Goal: Information Seeking & Learning: Compare options

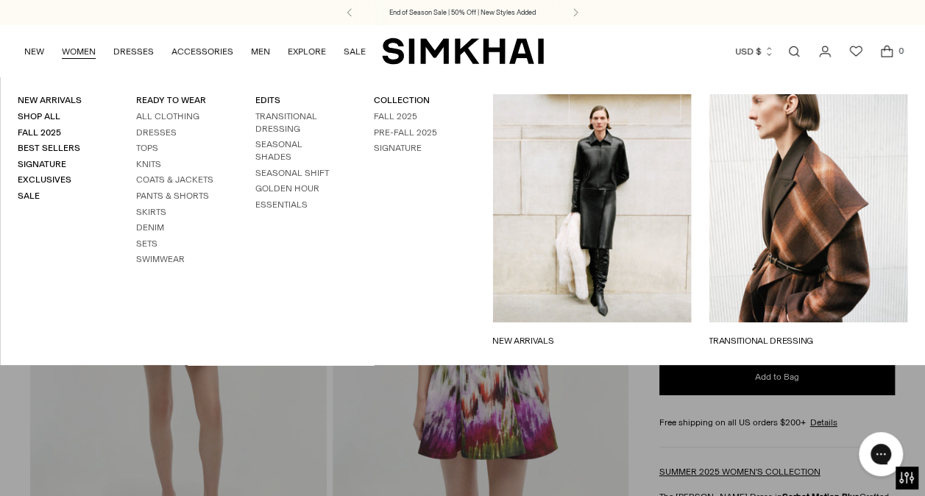
click at [143, 237] on ul "All Clothing Dresses Tops Knits Coats & Jackets Pants & Shorts Skirts Denim Set…" at bounding box center [177, 187] width 83 height 155
click at [143, 245] on link "Sets" at bounding box center [146, 243] width 21 height 10
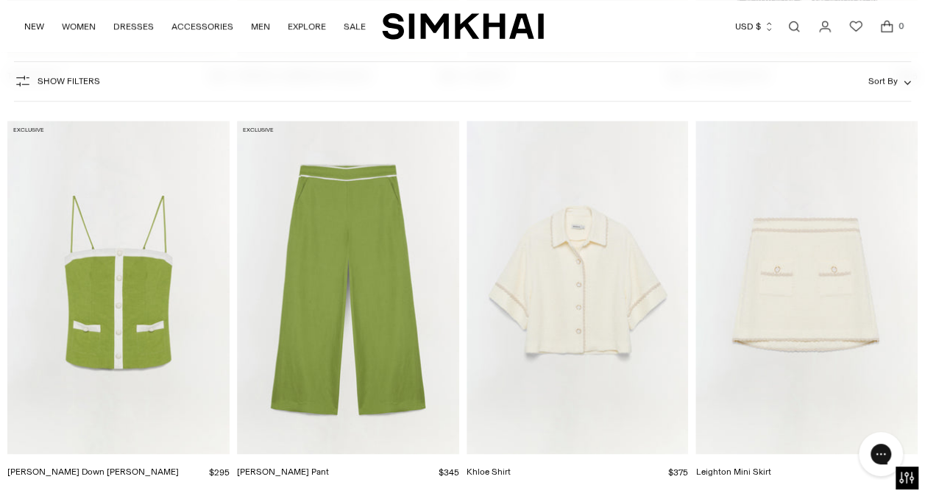
scroll to position [6167, 0]
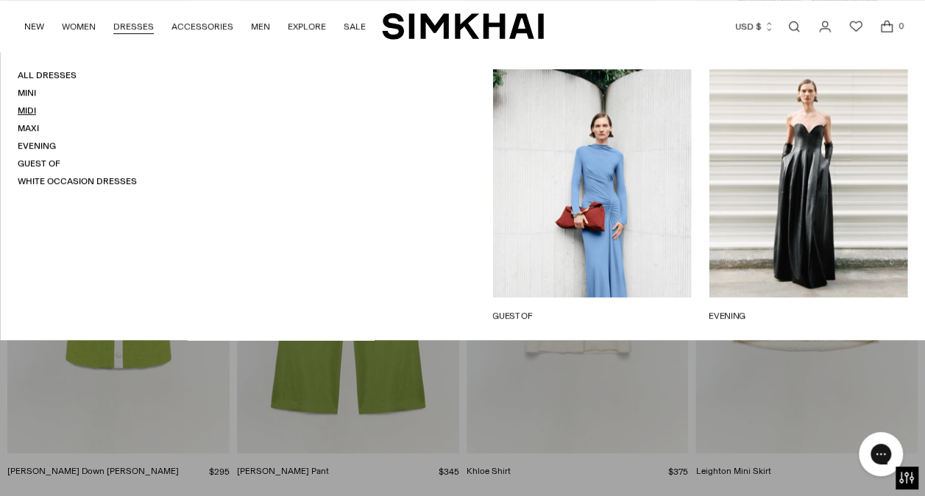
click at [28, 109] on link "Midi" at bounding box center [27, 110] width 18 height 10
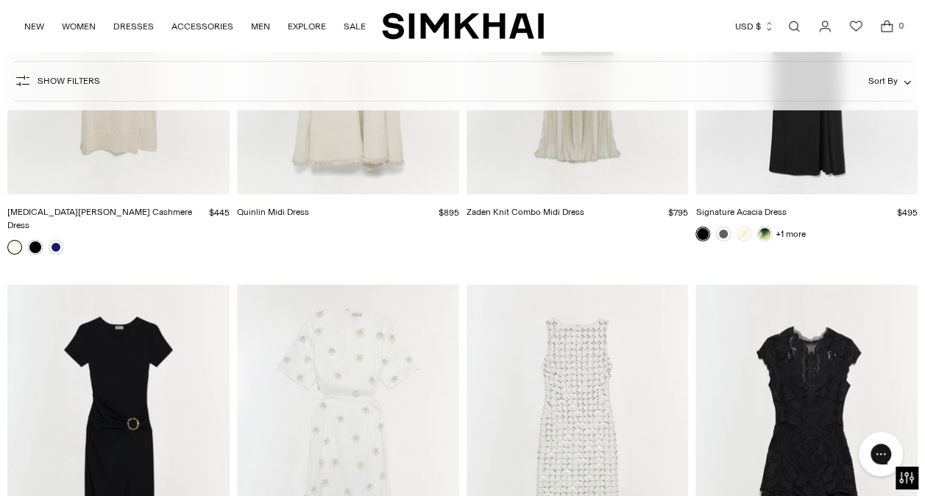
scroll to position [5292, 0]
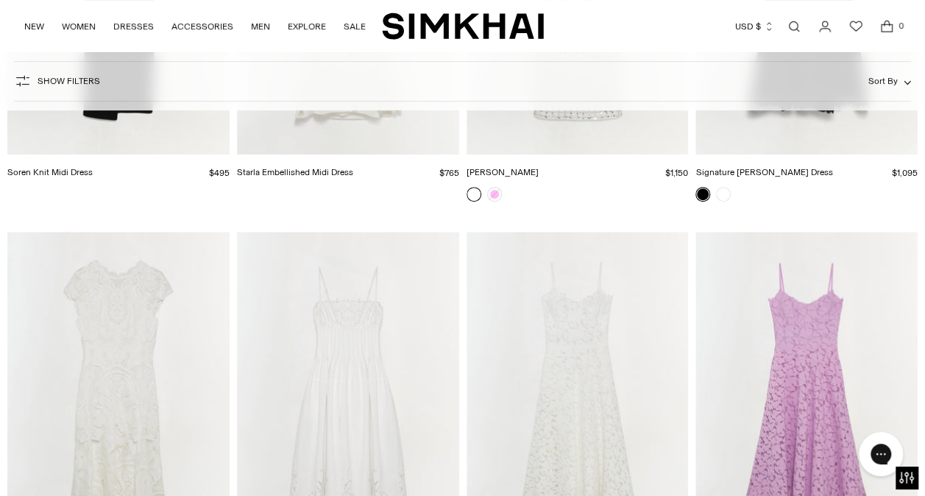
click at [0, 0] on img "Lilianna Cotton Lace Midi Dress" at bounding box center [0, 0] width 0 height 0
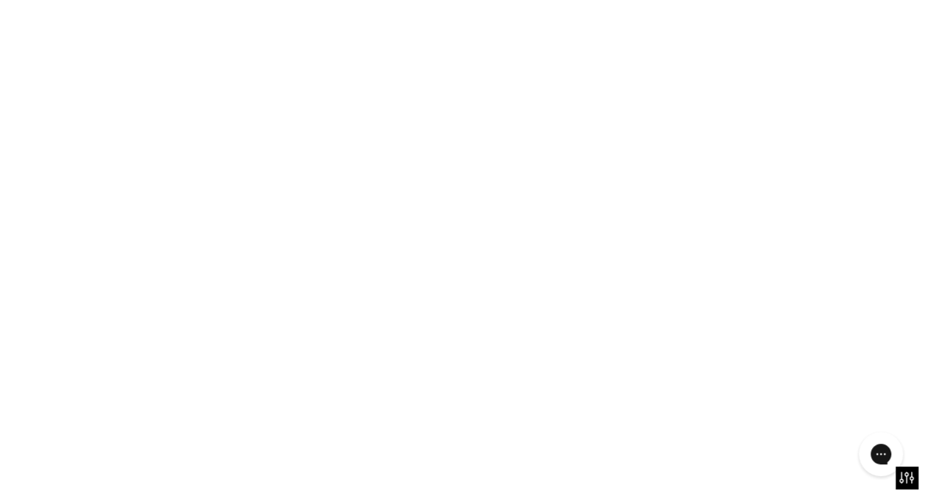
scroll to position [5847, 0]
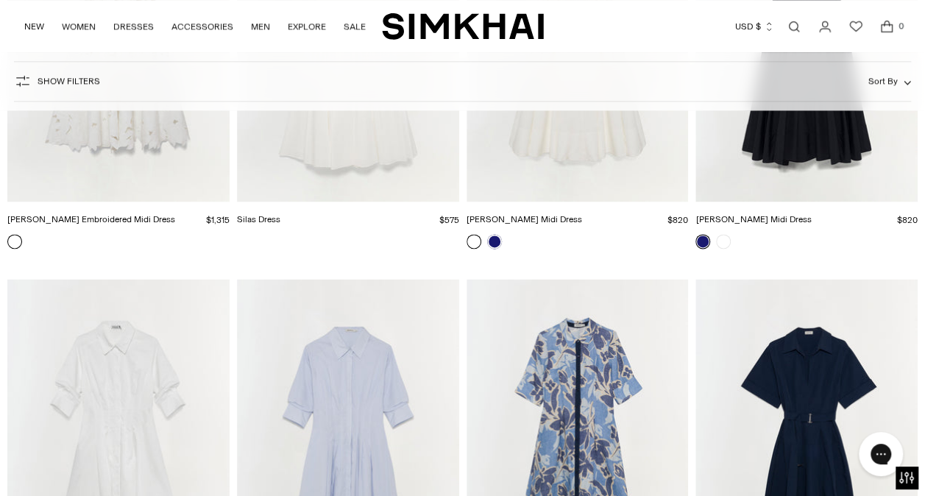
scroll to position [6669, 0]
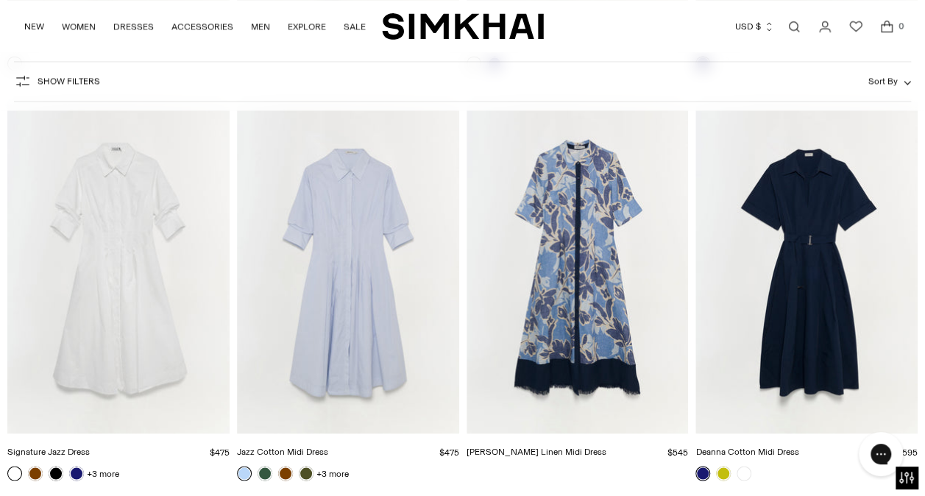
click at [0, 0] on img "Claudine Linen Midi Dress" at bounding box center [0, 0] width 0 height 0
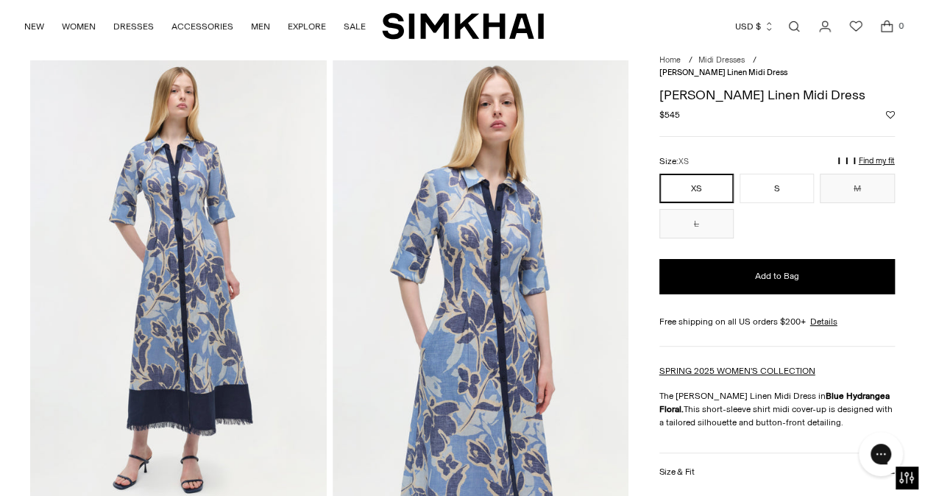
scroll to position [84, 0]
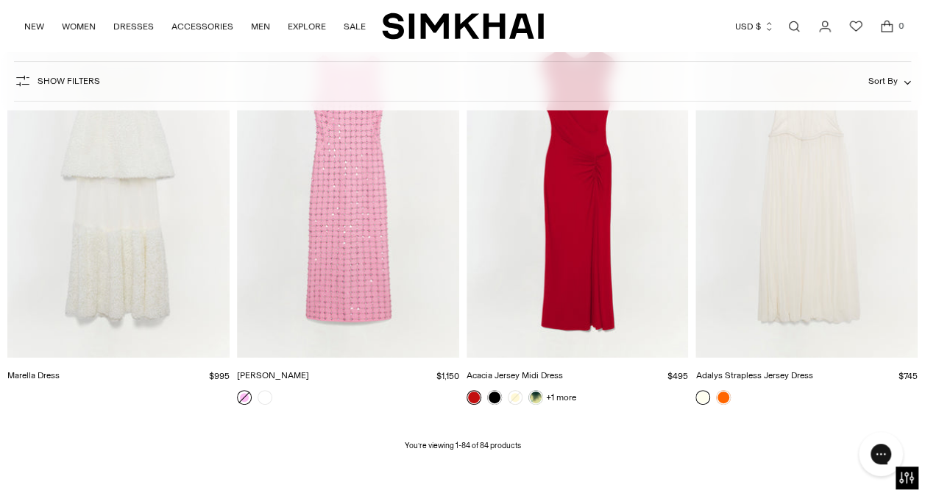
scroll to position [8453, 0]
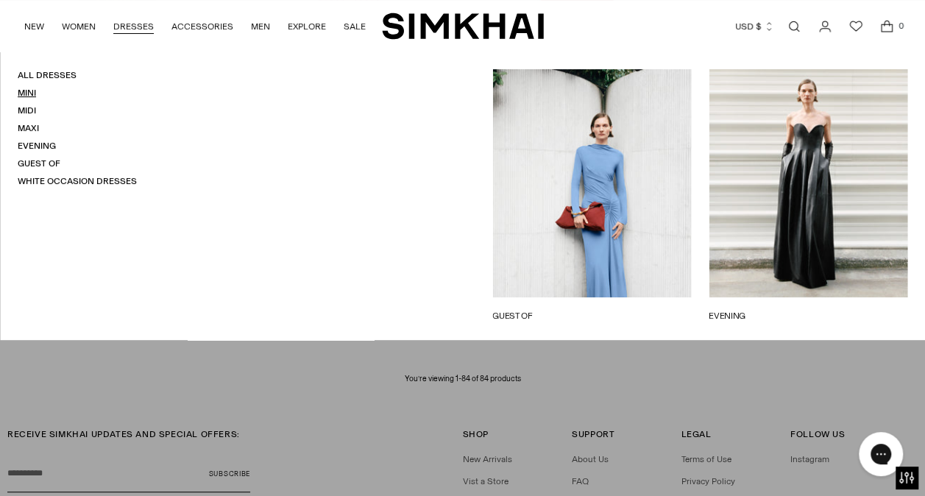
click at [23, 93] on link "Mini" at bounding box center [27, 93] width 18 height 10
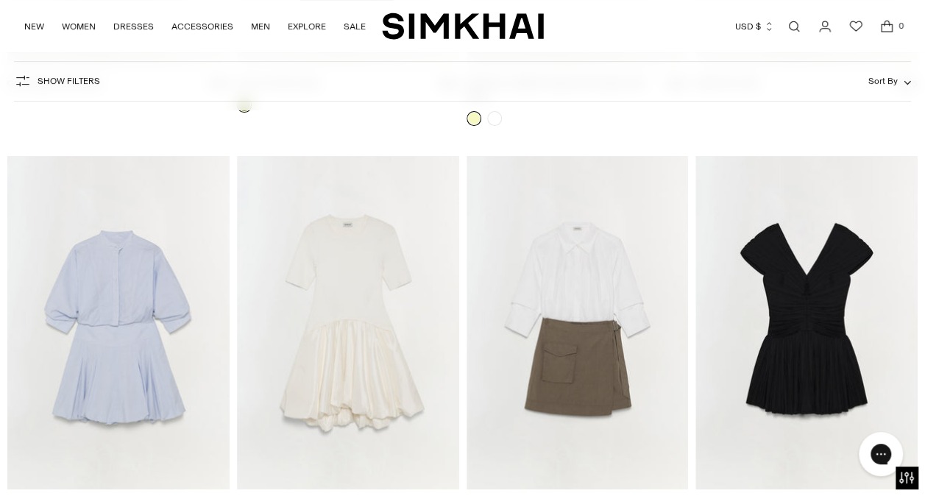
scroll to position [2916, 0]
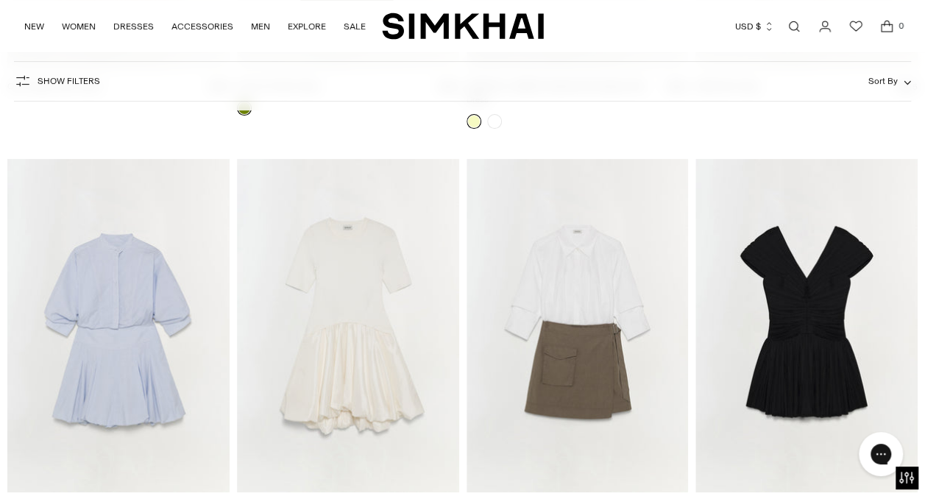
click at [0, 0] on img "Effie Cotton Mini Dress" at bounding box center [0, 0] width 0 height 0
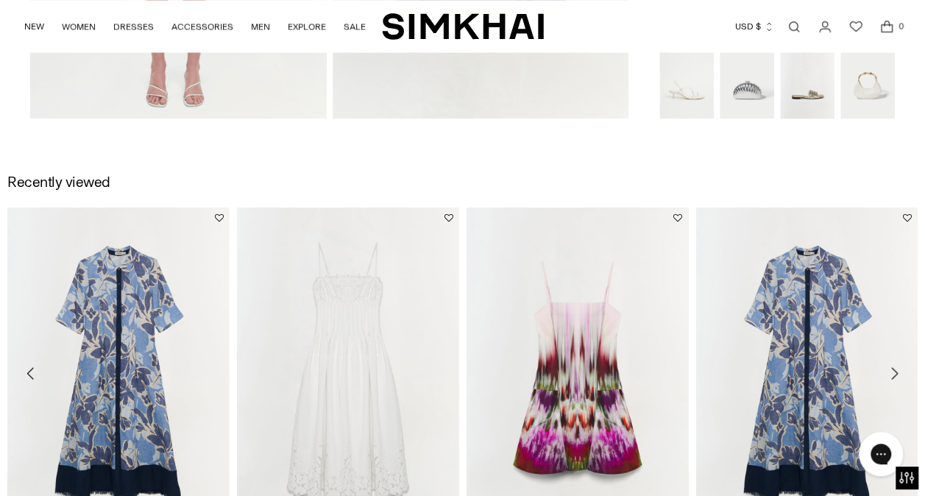
scroll to position [1333, 0]
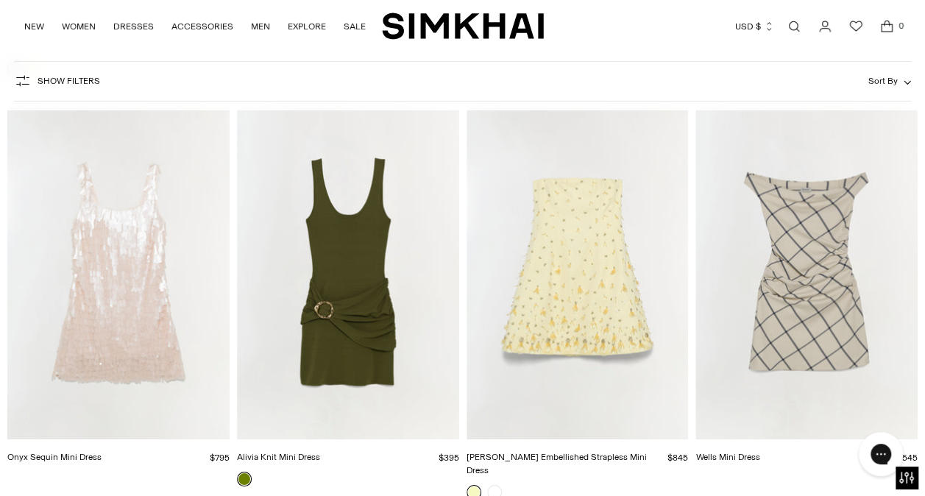
scroll to position [2543, 0]
click at [0, 0] on img "Wells Mini Dress" at bounding box center [0, 0] width 0 height 0
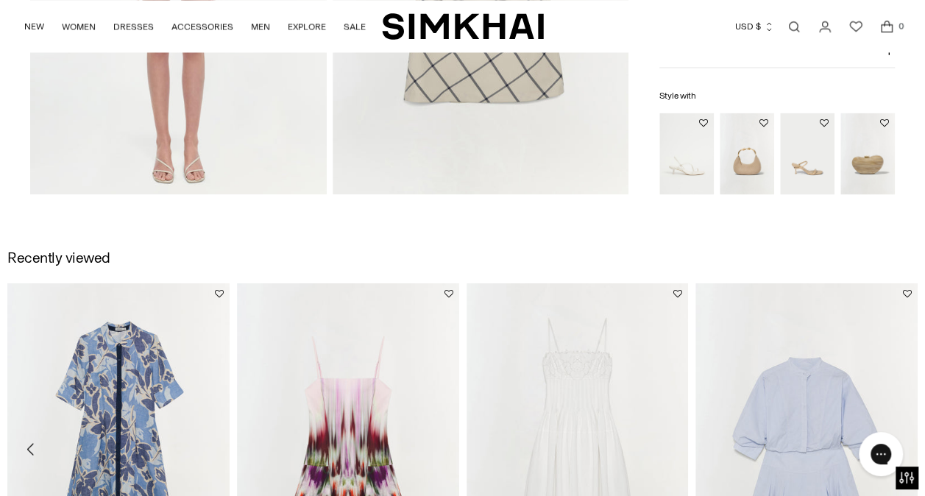
scroll to position [1154, 0]
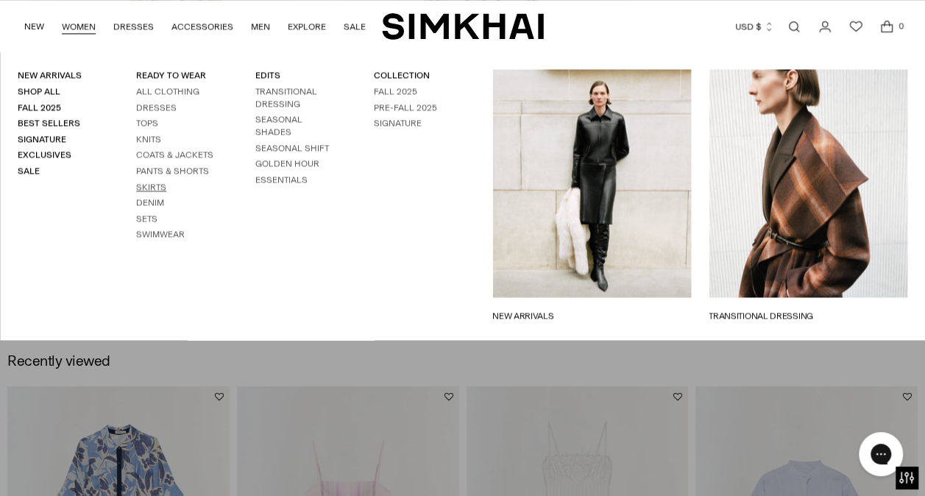
click at [159, 185] on link "Skirts" at bounding box center [151, 187] width 30 height 10
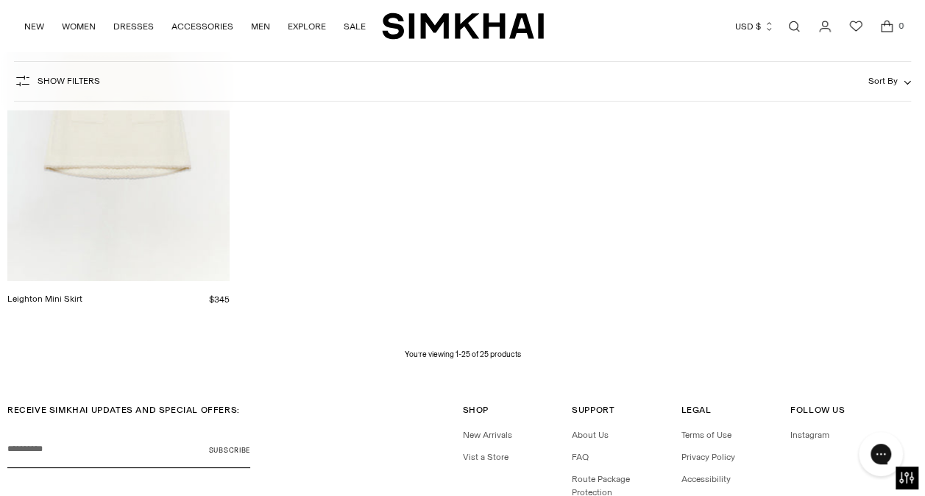
scroll to position [2690, 0]
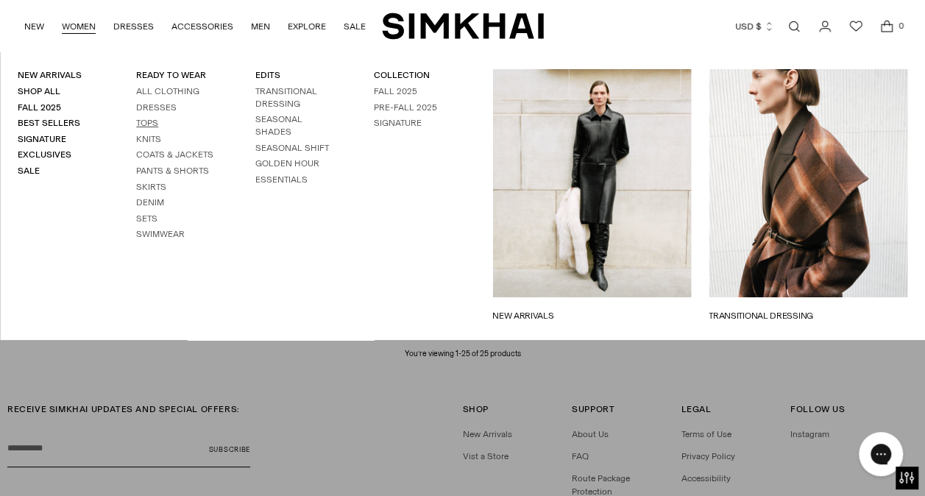
click at [145, 124] on link "Tops" at bounding box center [147, 123] width 22 height 10
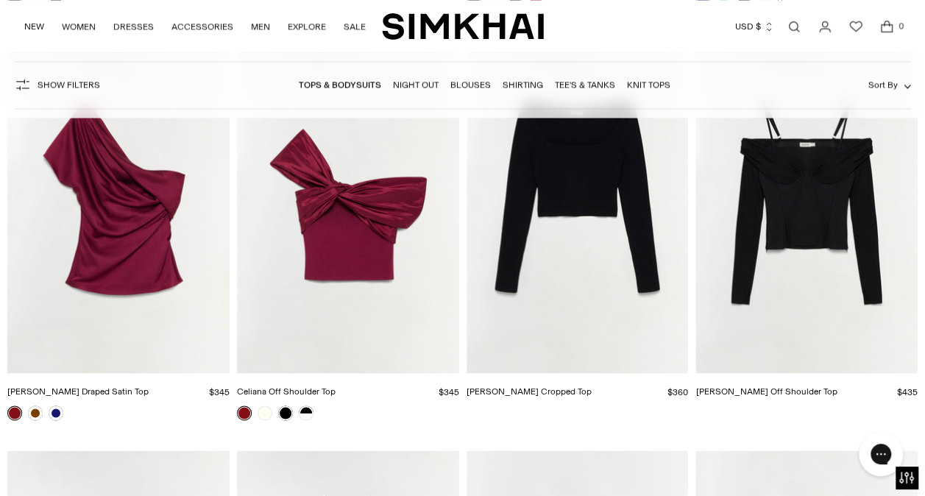
scroll to position [3852, 0]
